Goal: Task Accomplishment & Management: Use online tool/utility

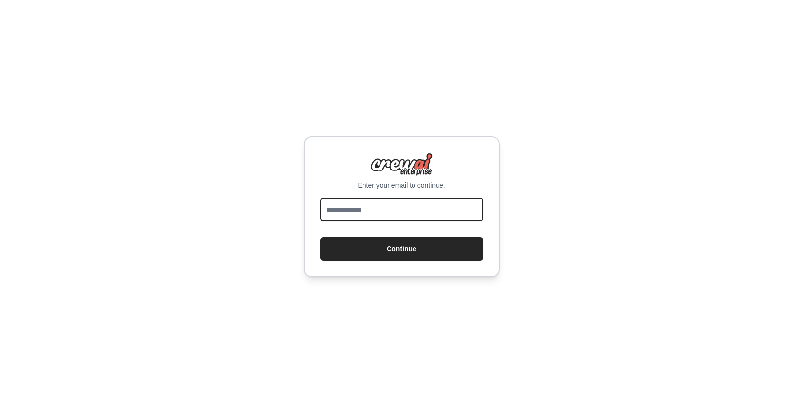
click at [360, 210] on input "email" at bounding box center [401, 210] width 163 height 24
type input "**********"
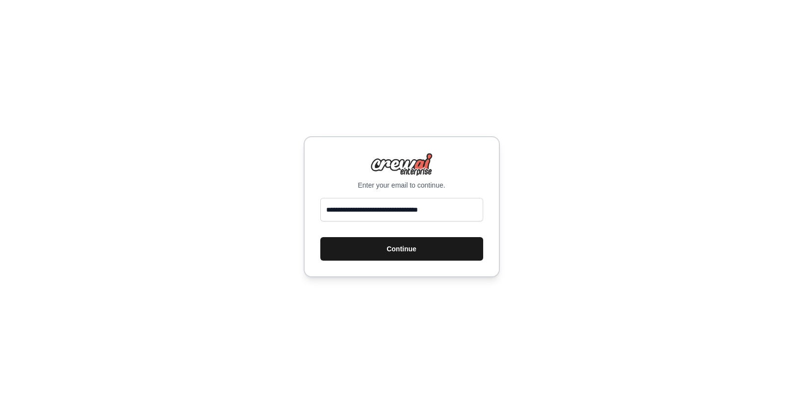
click at [379, 250] on button "Continue" at bounding box center [401, 249] width 163 height 24
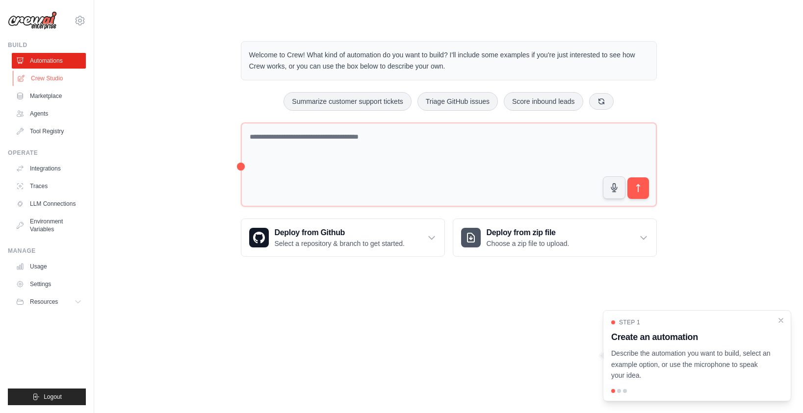
click at [58, 80] on link "Crew Studio" at bounding box center [50, 79] width 74 height 16
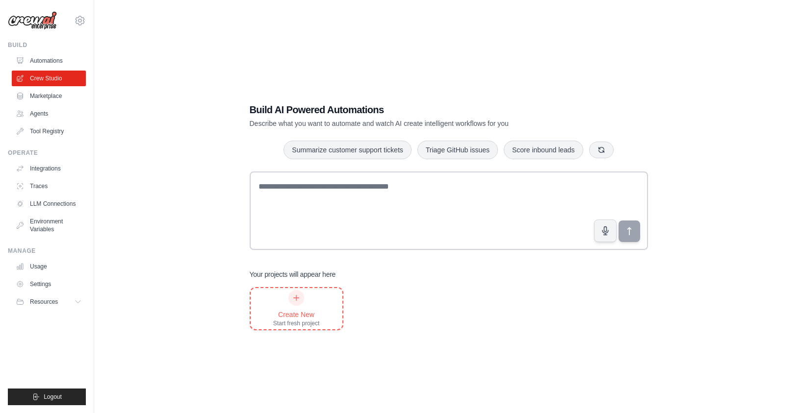
click at [323, 302] on div "Create New Start fresh project" at bounding box center [297, 308] width 92 height 41
click at [73, 78] on link "Crew Studio" at bounding box center [50, 79] width 74 height 16
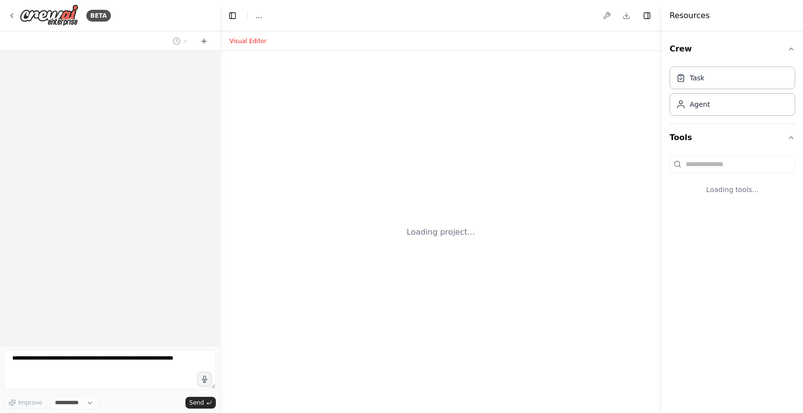
select select "****"
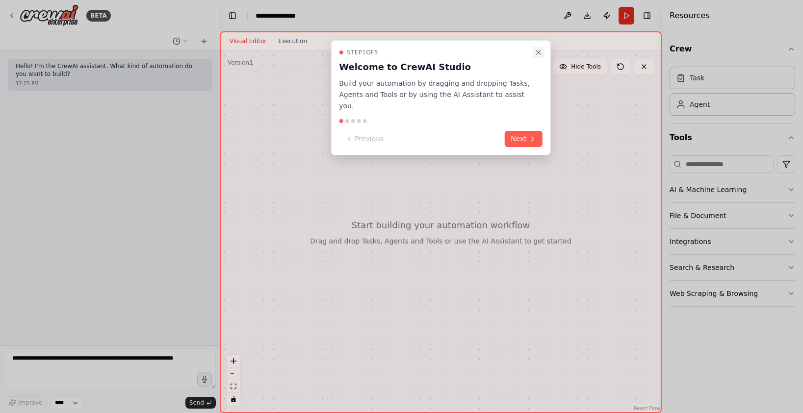
click at [539, 53] on icon "Close walkthrough" at bounding box center [539, 53] width 8 height 8
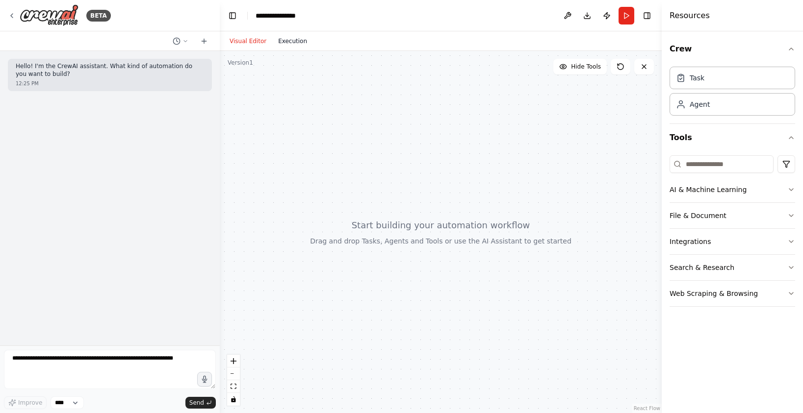
click at [287, 43] on button "Execution" at bounding box center [292, 41] width 41 height 12
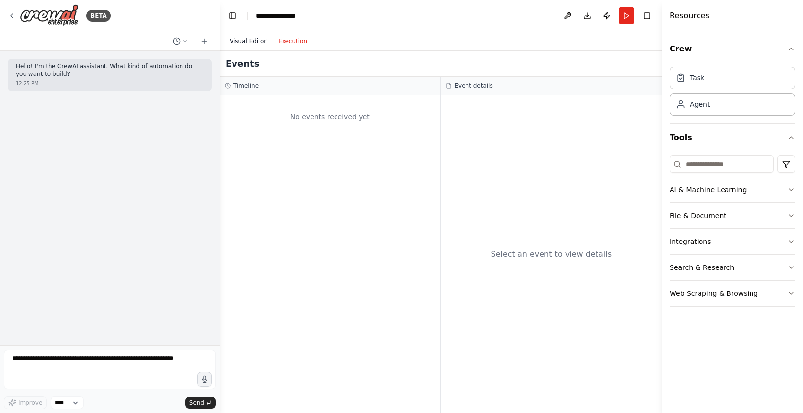
click at [251, 42] on button "Visual Editor" at bounding box center [248, 41] width 49 height 12
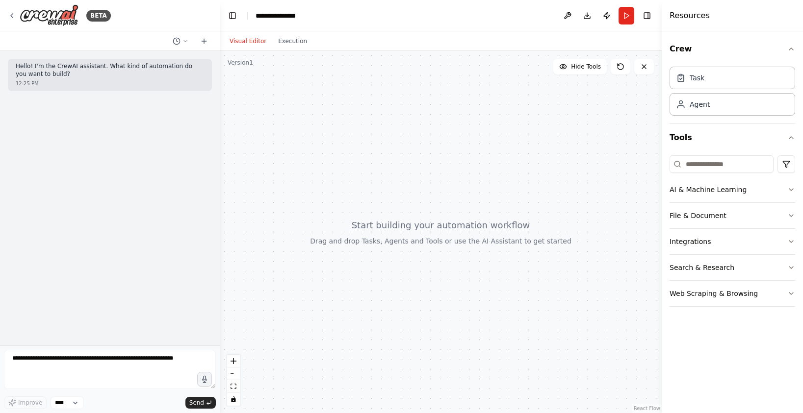
click at [247, 61] on div "Version 1" at bounding box center [241, 63] width 26 height 8
click at [187, 42] on icon at bounding box center [185, 41] width 6 height 6
click at [173, 9] on div at bounding box center [110, 206] width 220 height 413
click at [10, 15] on icon at bounding box center [12, 16] width 8 height 8
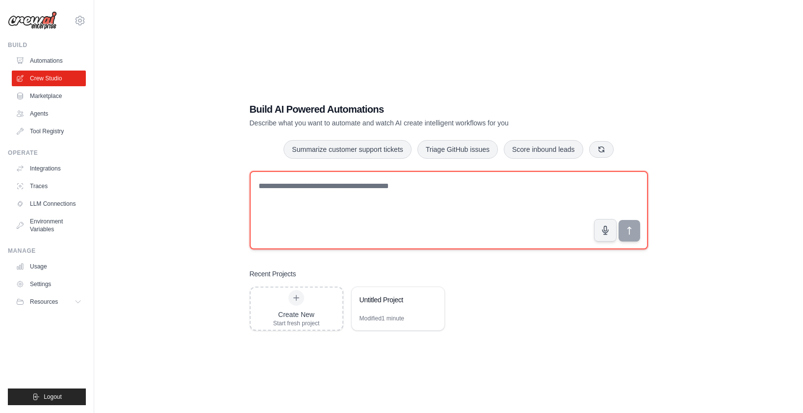
click at [321, 214] on textarea at bounding box center [449, 210] width 398 height 78
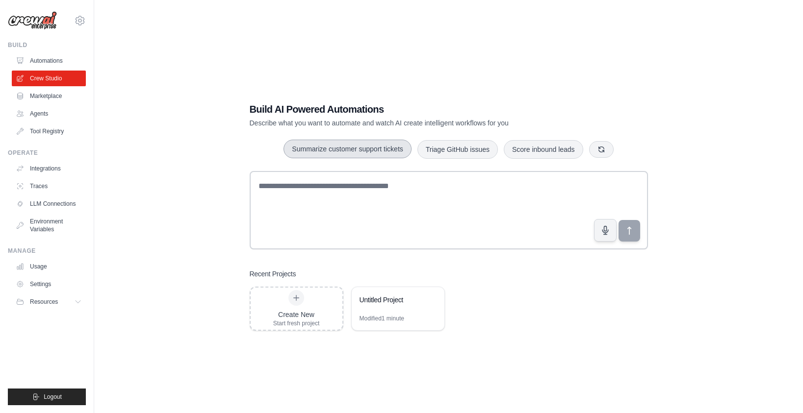
click at [335, 152] on button "Summarize customer support tickets" at bounding box center [348, 149] width 128 height 19
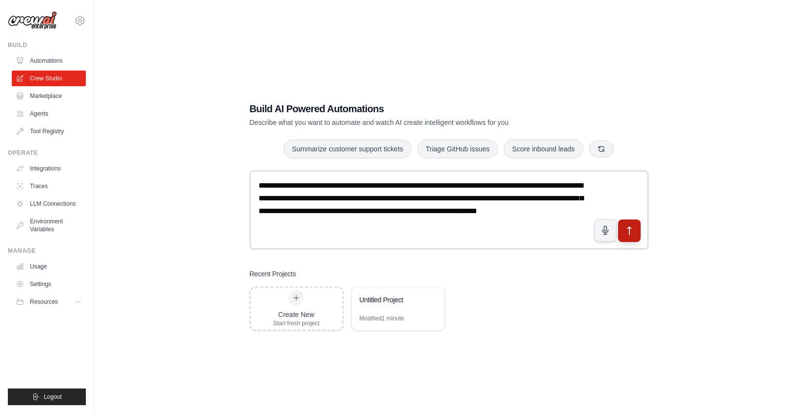
click at [628, 232] on icon "submit" at bounding box center [628, 231] width 3 height 8
click at [48, 166] on link "Integrations" at bounding box center [50, 169] width 74 height 16
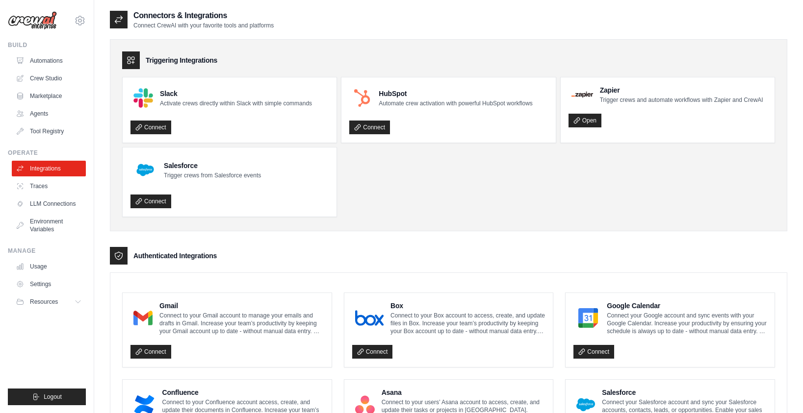
click at [184, 348] on div "Connect" at bounding box center [226, 349] width 193 height 20
click at [157, 350] on link "Connect" at bounding box center [150, 352] width 41 height 14
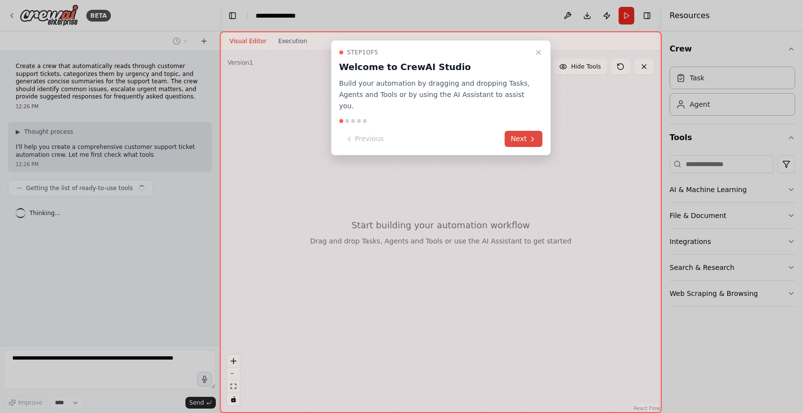
click at [517, 131] on button "Next" at bounding box center [524, 139] width 38 height 16
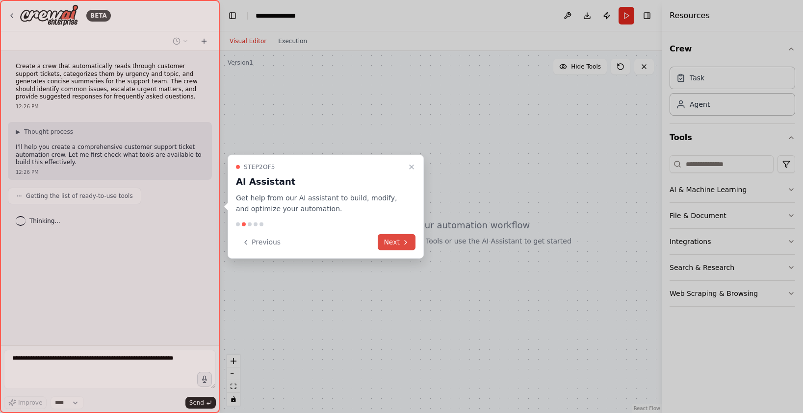
click at [413, 240] on button "Next" at bounding box center [397, 242] width 38 height 16
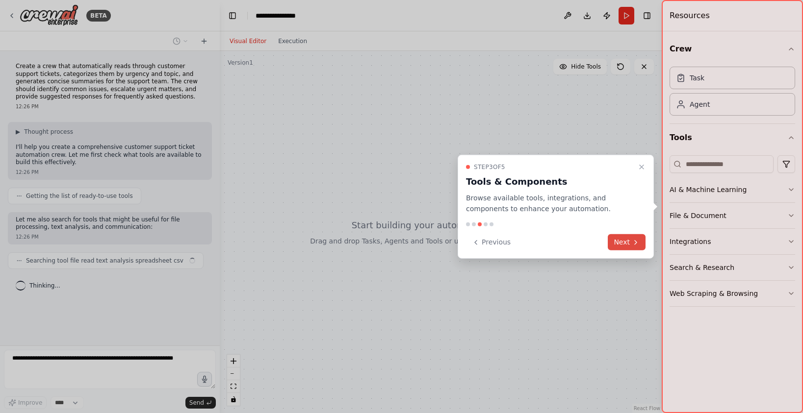
click at [623, 242] on button "Next" at bounding box center [627, 242] width 38 height 16
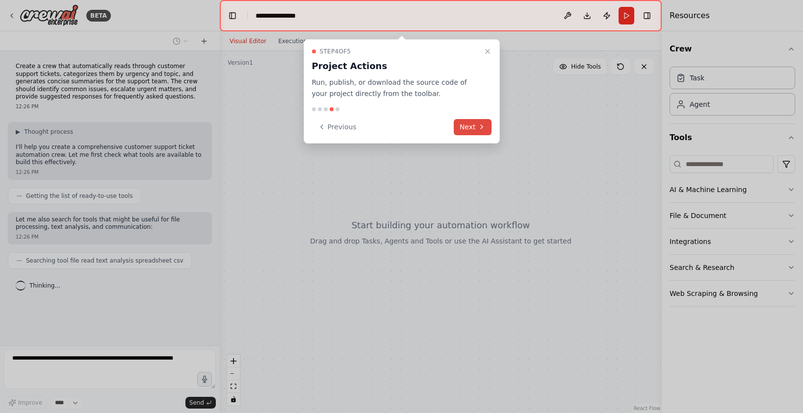
click at [482, 129] on icon at bounding box center [482, 127] width 8 height 8
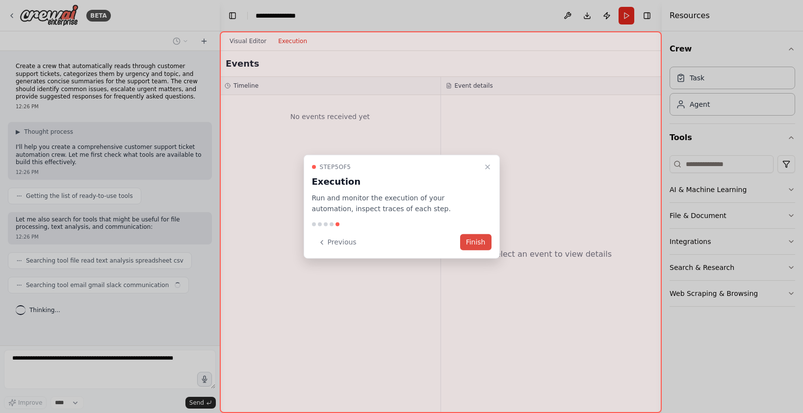
click at [476, 241] on button "Finish" at bounding box center [475, 242] width 31 height 16
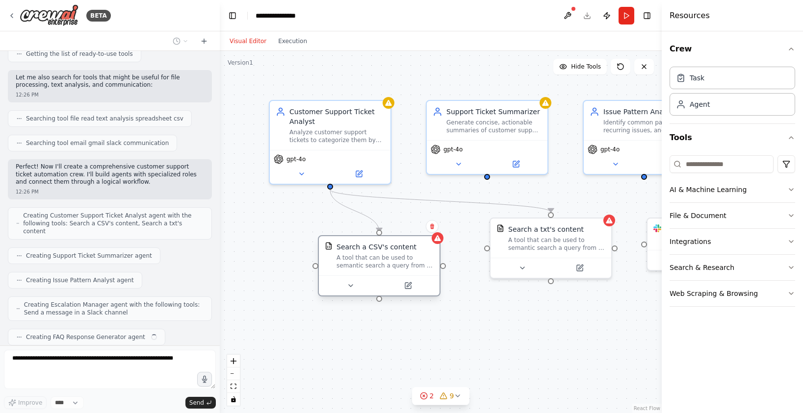
scroll to position [167, 0]
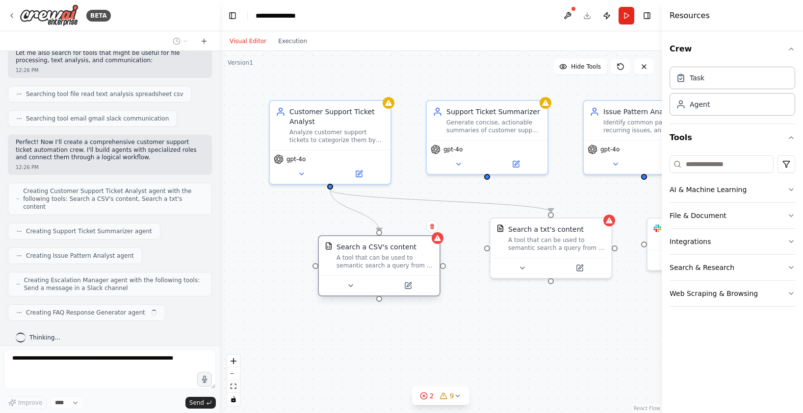
drag, startPoint x: 384, startPoint y: 251, endPoint x: 368, endPoint y: 272, distance: 26.3
click at [368, 272] on div "Search a CSV's content A tool that can be used to semantic search a query from …" at bounding box center [379, 255] width 121 height 39
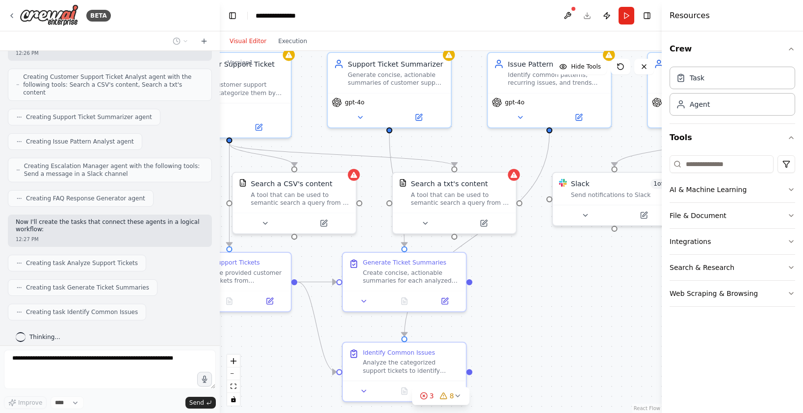
scroll to position [306, 0]
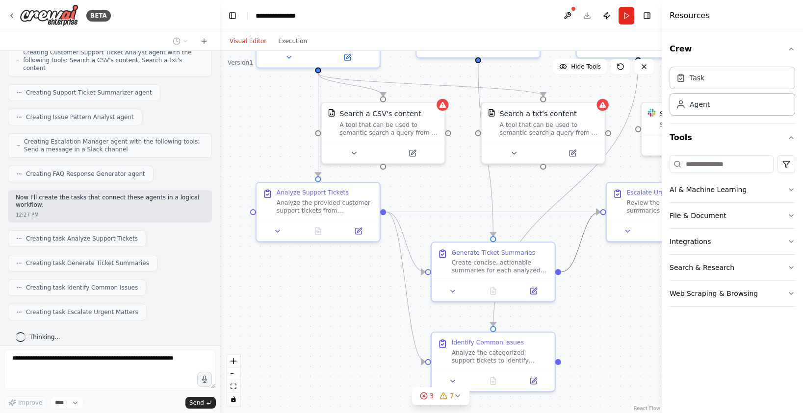
drag, startPoint x: 602, startPoint y: 331, endPoint x: 594, endPoint y: 217, distance: 114.1
click at [594, 217] on div ".deletable-edge-delete-btn { width: 20px; height: 20px; border: 0px solid #ffff…" at bounding box center [441, 232] width 442 height 362
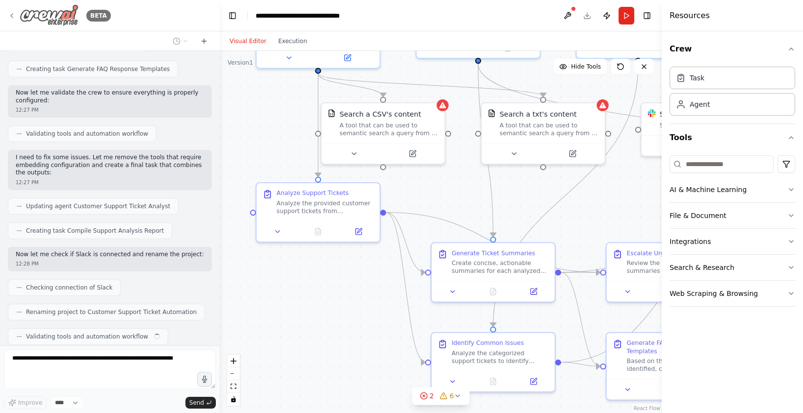
scroll to position [598, 0]
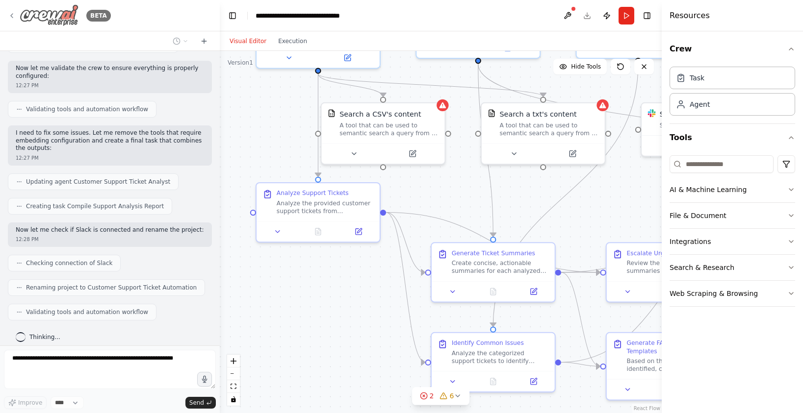
click at [13, 19] on icon at bounding box center [12, 16] width 8 height 8
